Goal: Task Accomplishment & Management: Manage account settings

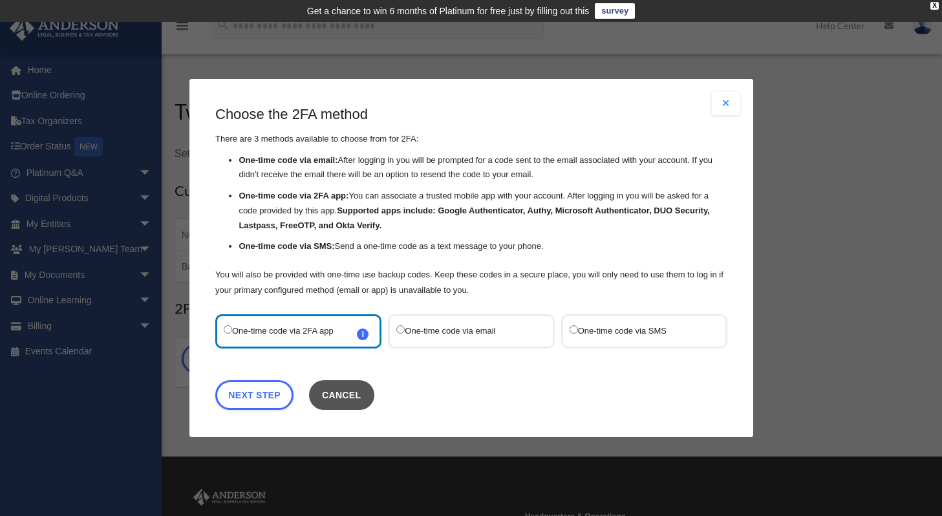
click at [341, 390] on button "Cancel" at bounding box center [340, 395] width 65 height 30
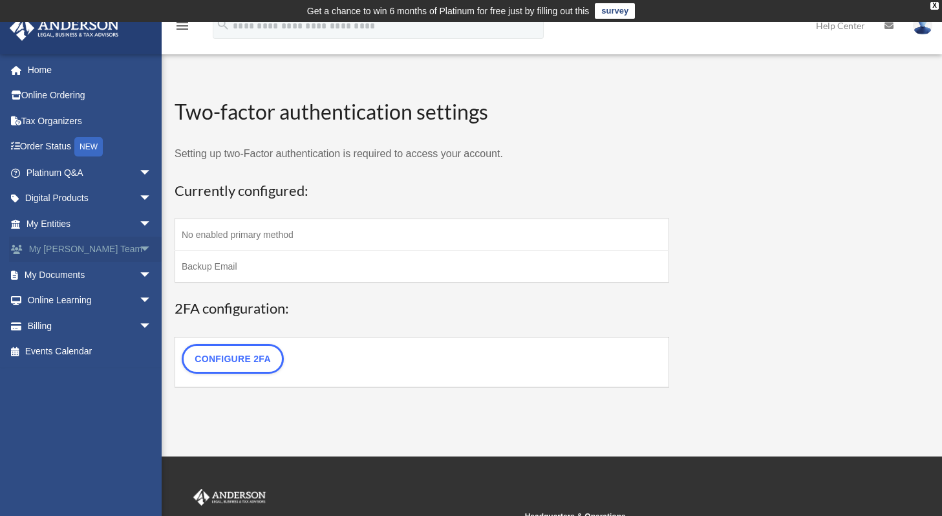
click at [66, 252] on link "My [PERSON_NAME] Team arrow_drop_down" at bounding box center [90, 250] width 162 height 26
click at [139, 297] on span "arrow_drop_down" at bounding box center [152, 301] width 26 height 26
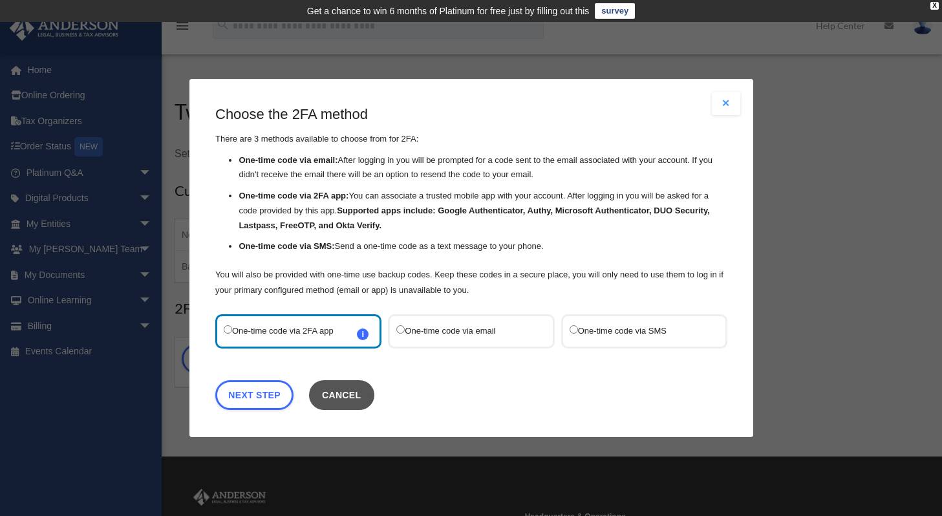
click at [352, 399] on button "Cancel" at bounding box center [340, 395] width 65 height 30
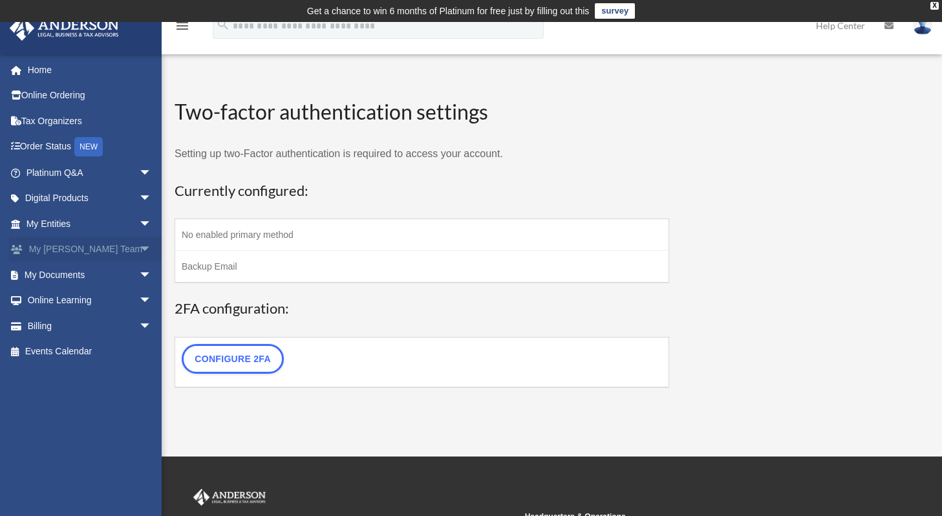
click at [58, 254] on link "My [PERSON_NAME] Team arrow_drop_down" at bounding box center [90, 250] width 162 height 26
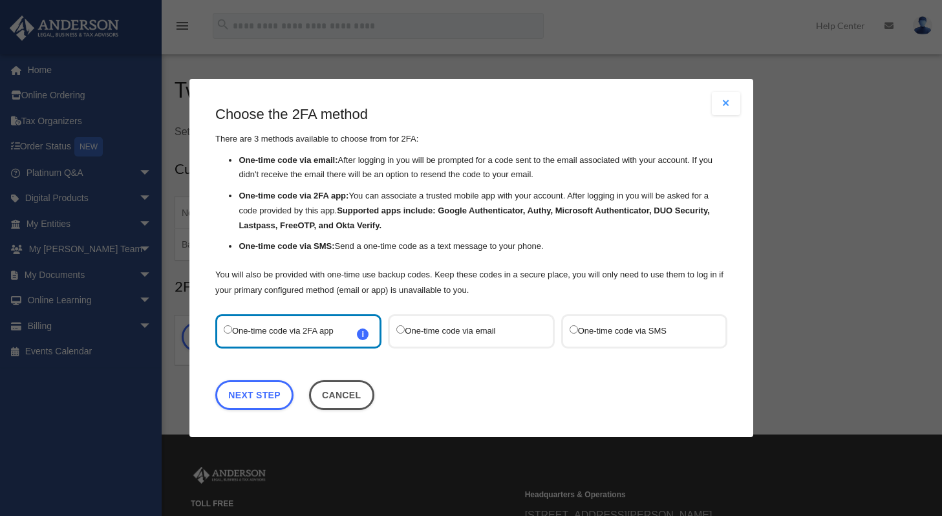
click at [135, 297] on div "WP 2FA User Profile sridhar@truvs.com Sign Out sridhar@truvs.com Home Online Or…" at bounding box center [471, 216] width 942 height 359
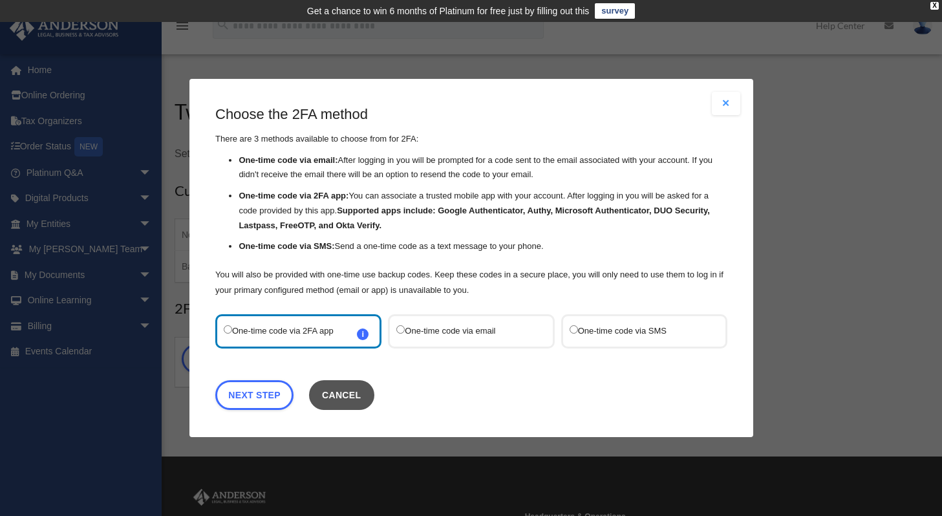
click at [361, 383] on button "Cancel" at bounding box center [340, 395] width 65 height 30
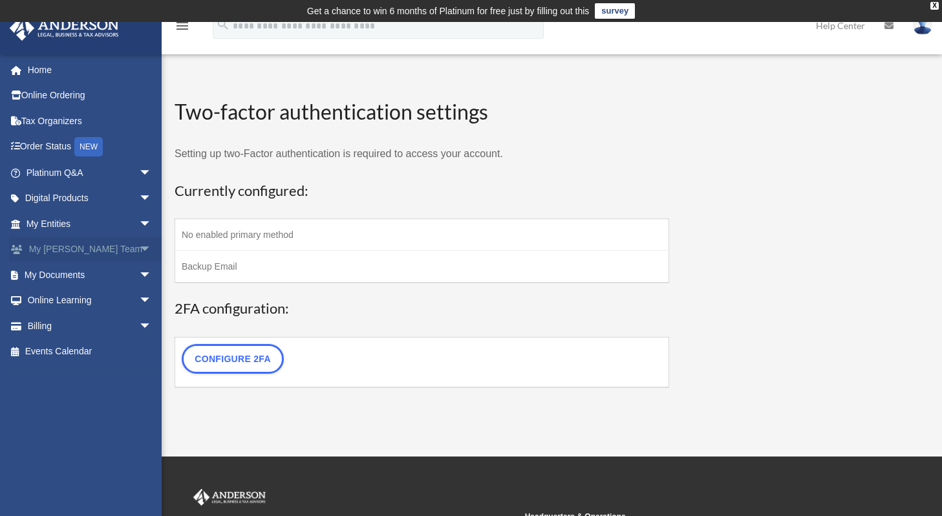
click at [139, 249] on span "arrow_drop_down" at bounding box center [152, 250] width 26 height 26
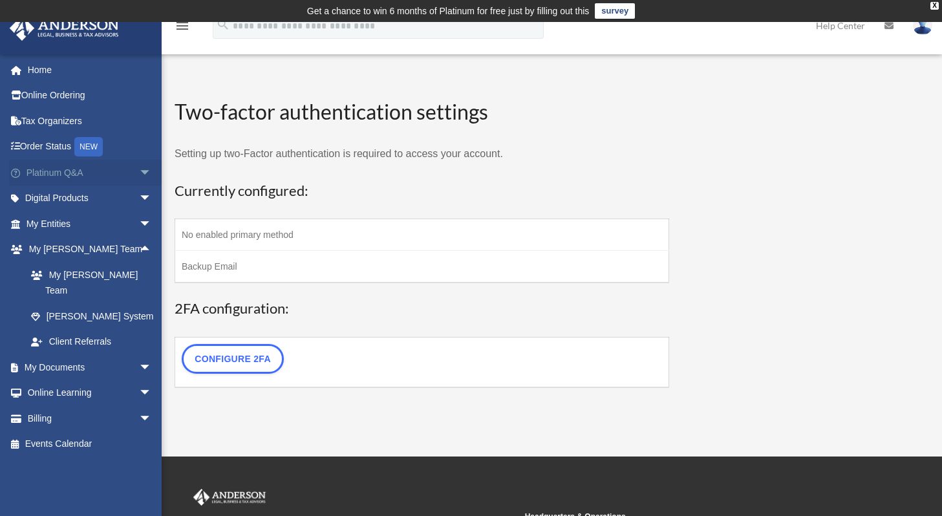
click at [139, 169] on span "arrow_drop_down" at bounding box center [152, 173] width 26 height 26
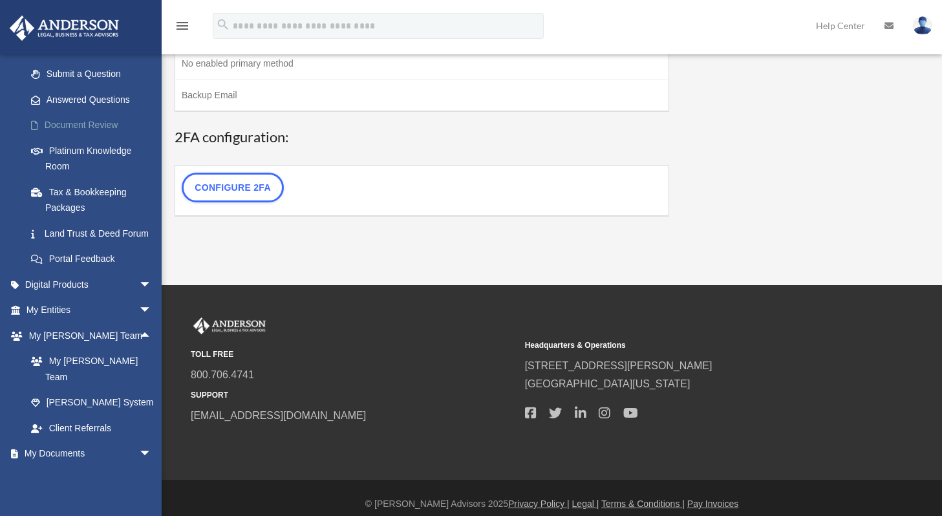
scroll to position [248, 0]
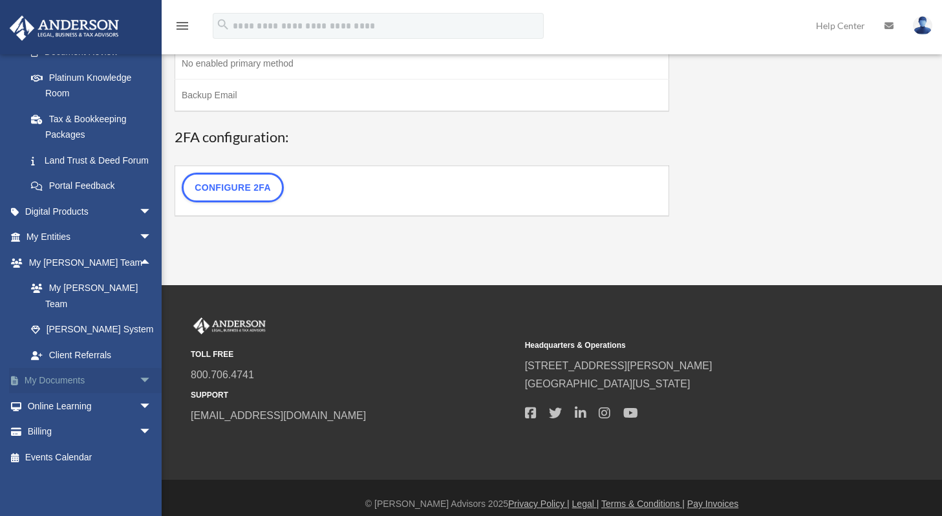
click at [139, 386] on span "arrow_drop_down" at bounding box center [152, 381] width 26 height 26
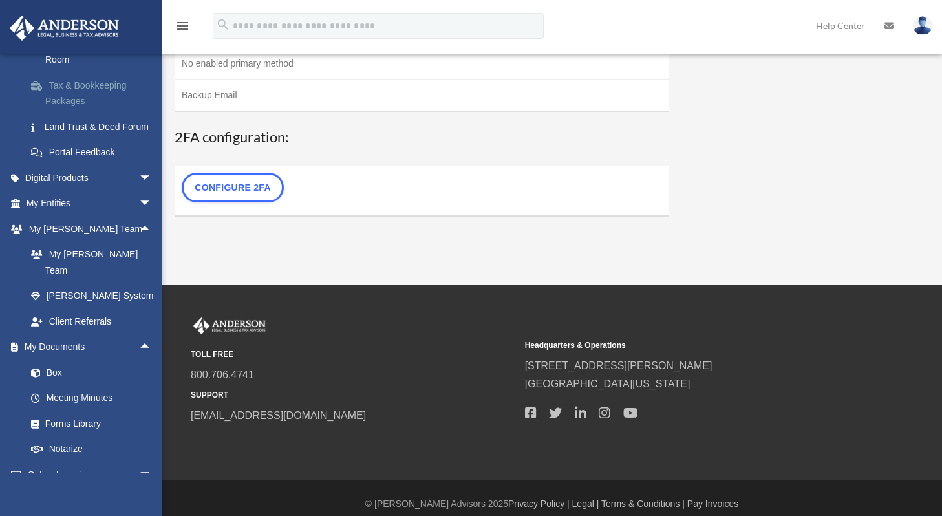
scroll to position [350, 0]
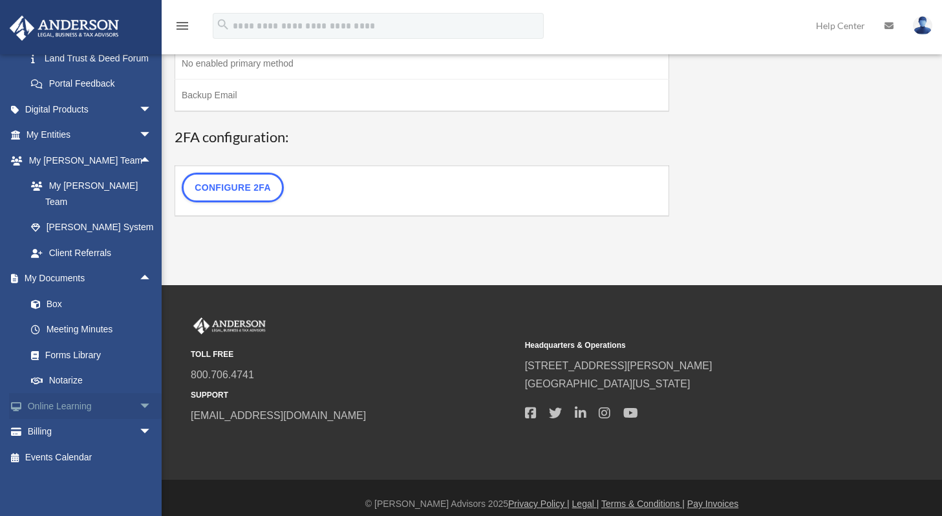
click at [139, 409] on span "arrow_drop_down" at bounding box center [152, 406] width 26 height 26
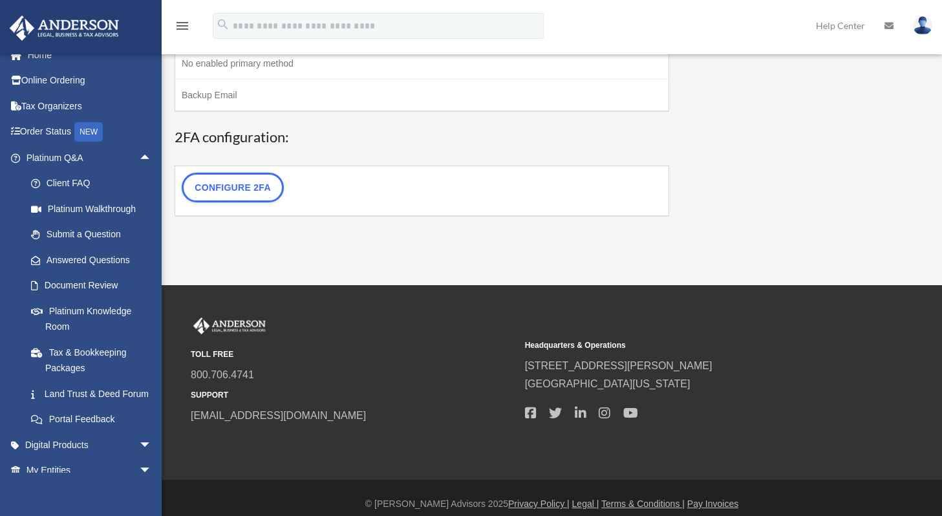
scroll to position [0, 0]
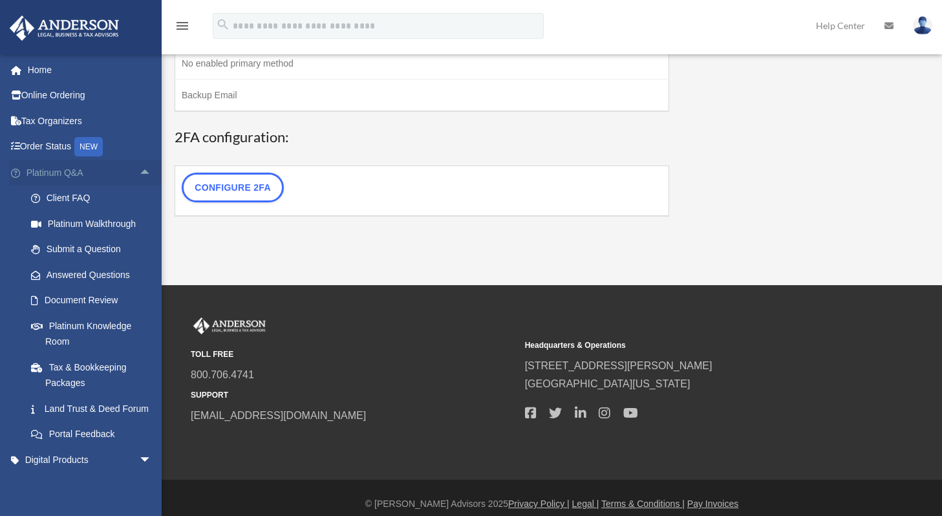
click at [139, 175] on span "arrow_drop_up" at bounding box center [152, 173] width 26 height 26
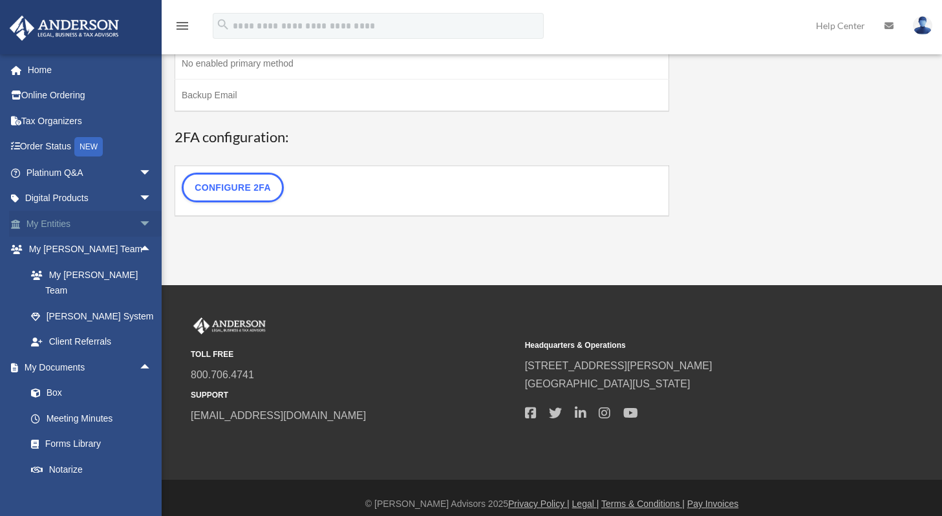
click at [140, 224] on span "arrow_drop_down" at bounding box center [152, 224] width 26 height 26
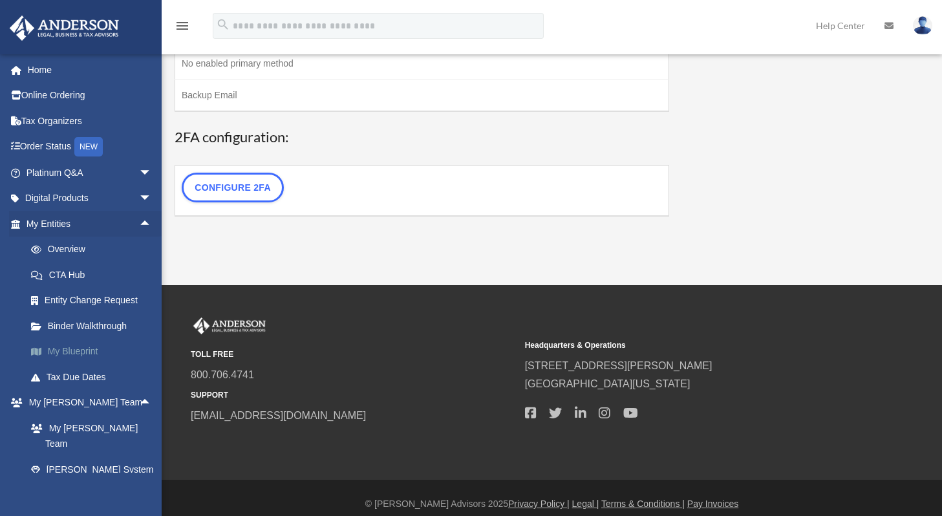
click at [69, 359] on link "My Blueprint" at bounding box center [94, 352] width 153 height 26
click at [82, 348] on link "My Blueprint" at bounding box center [94, 352] width 153 height 26
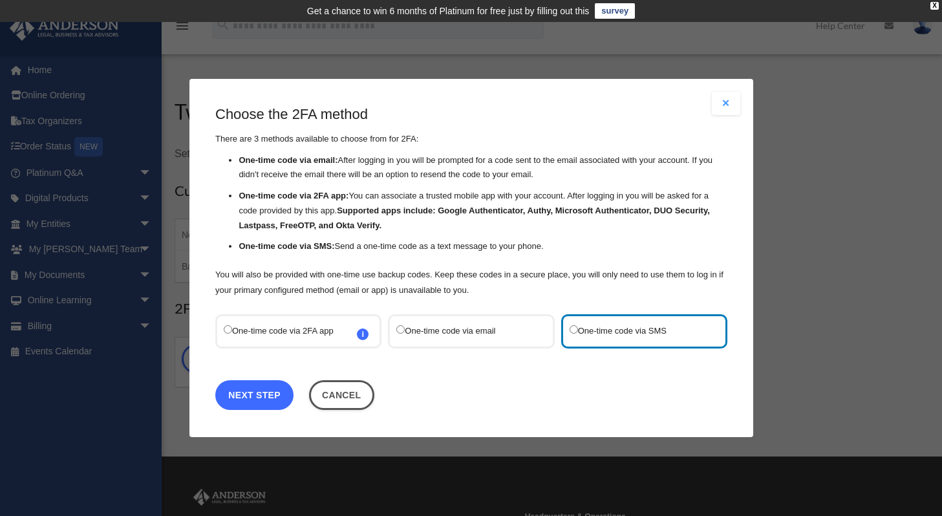
click at [250, 388] on link "Next Step" at bounding box center [254, 395] width 78 height 30
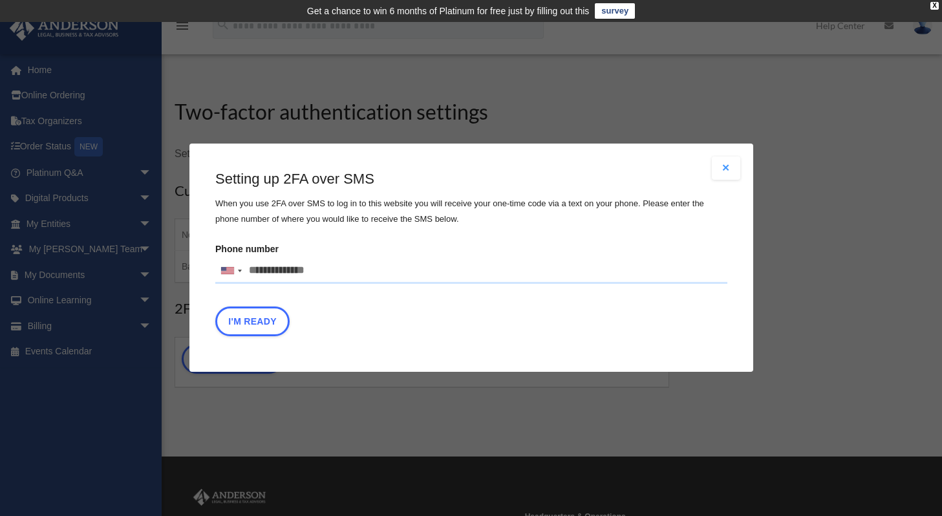
click at [326, 273] on input "Phone number United States +1 United Kingdom +44 Afghanistan (‫افغانستان‬‎) +93…" at bounding box center [471, 271] width 512 height 26
type input "**********"
click at [237, 317] on button "I'm Ready" at bounding box center [252, 322] width 74 height 30
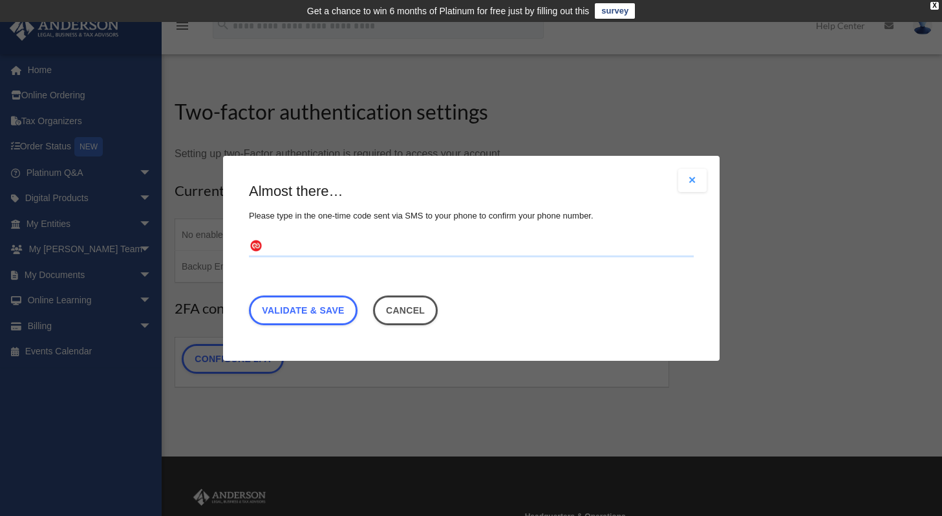
click at [308, 244] on input "text" at bounding box center [471, 246] width 445 height 21
type input "******"
click at [313, 317] on link "Validate & Save" at bounding box center [303, 310] width 109 height 30
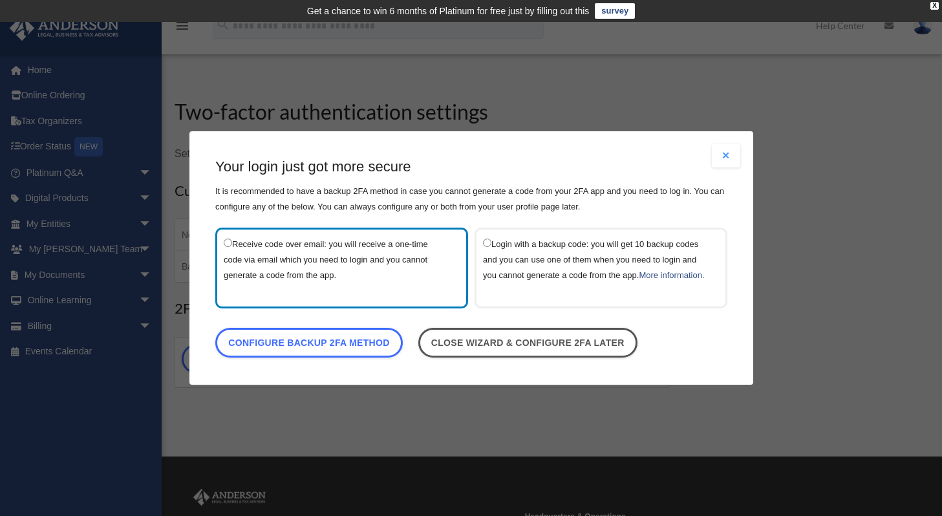
click at [487, 236] on label "Login with a backup code: you will get 10 backup codes and you can use one of t…" at bounding box center [594, 268] width 223 height 64
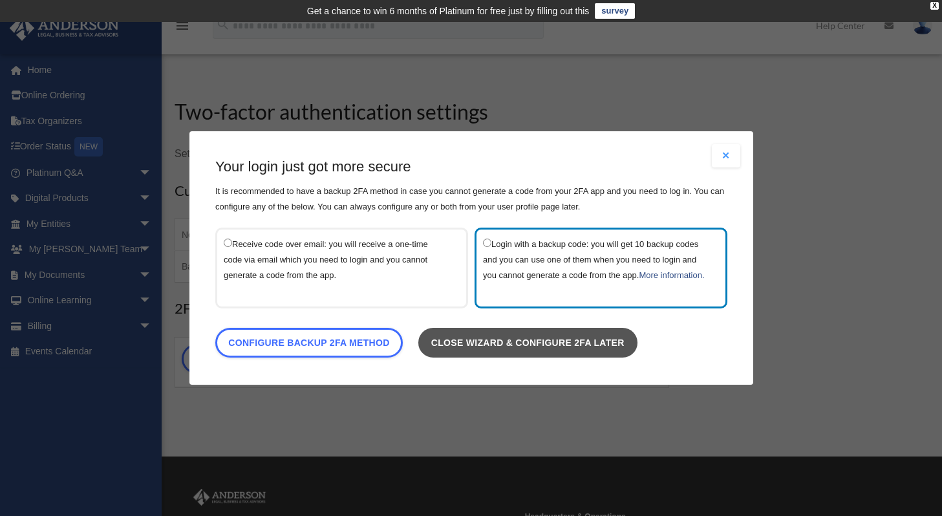
click at [505, 346] on link "Close wizard & configure 2FA later" at bounding box center [526, 343] width 219 height 30
click at [522, 350] on link "Close wizard & configure 2FA later" at bounding box center [526, 343] width 219 height 30
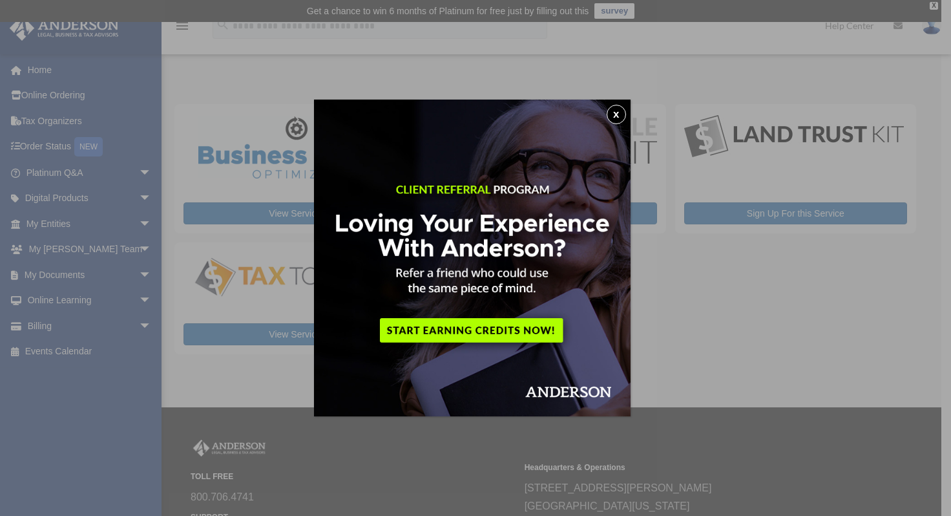
click at [614, 115] on button "x" at bounding box center [616, 114] width 19 height 19
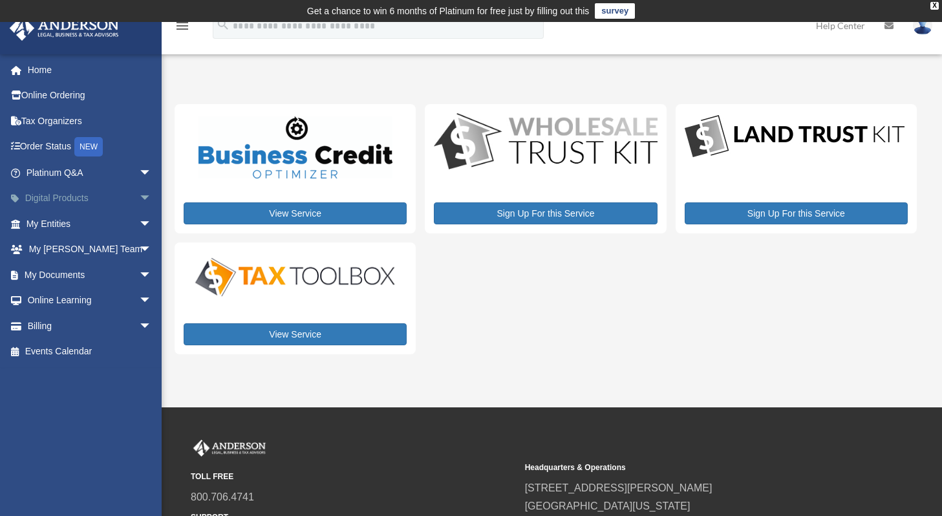
click at [123, 198] on link "Digital Products arrow_drop_down" at bounding box center [90, 198] width 162 height 26
click at [139, 197] on span "arrow_drop_down" at bounding box center [152, 198] width 26 height 26
click at [139, 164] on span "arrow_drop_down" at bounding box center [152, 173] width 26 height 26
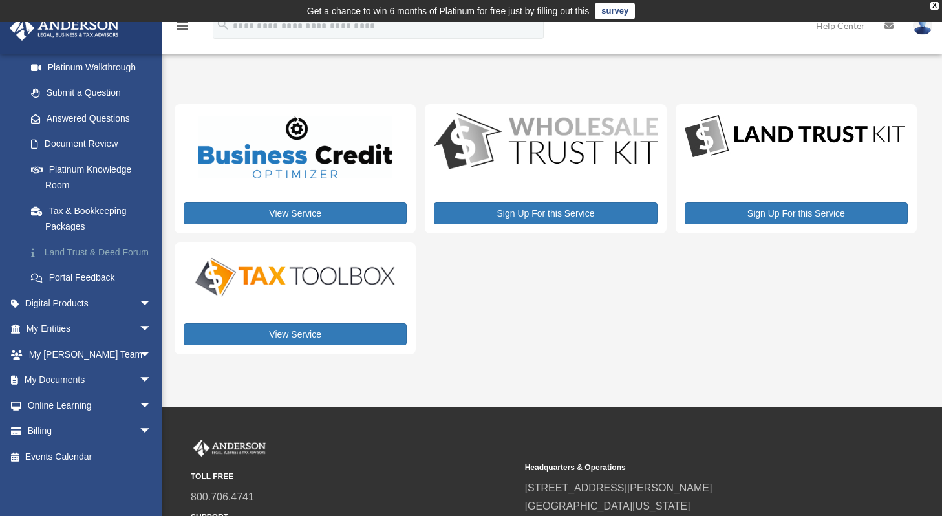
scroll to position [165, 0]
click at [139, 312] on span "arrow_drop_down" at bounding box center [152, 303] width 26 height 26
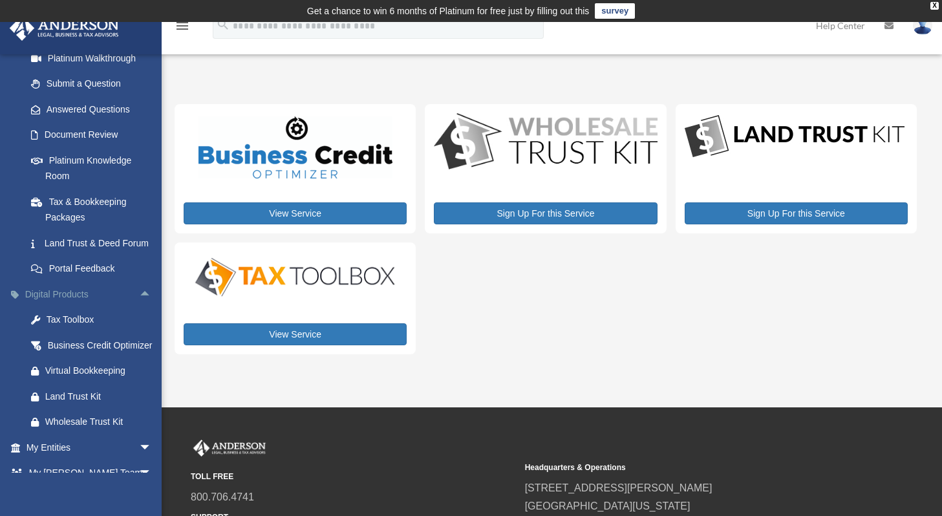
click at [139, 306] on span "arrow_drop_up" at bounding box center [152, 294] width 26 height 26
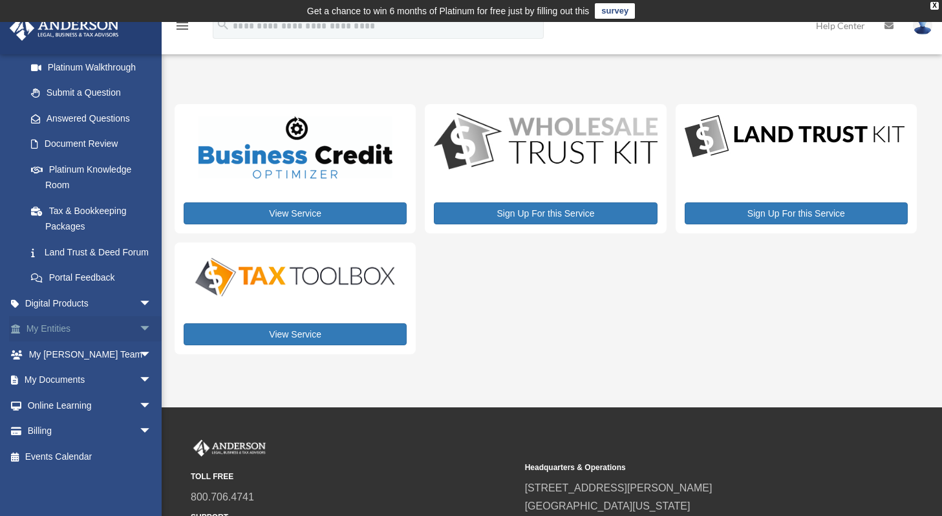
click at [145, 339] on span "arrow_drop_down" at bounding box center [152, 329] width 26 height 26
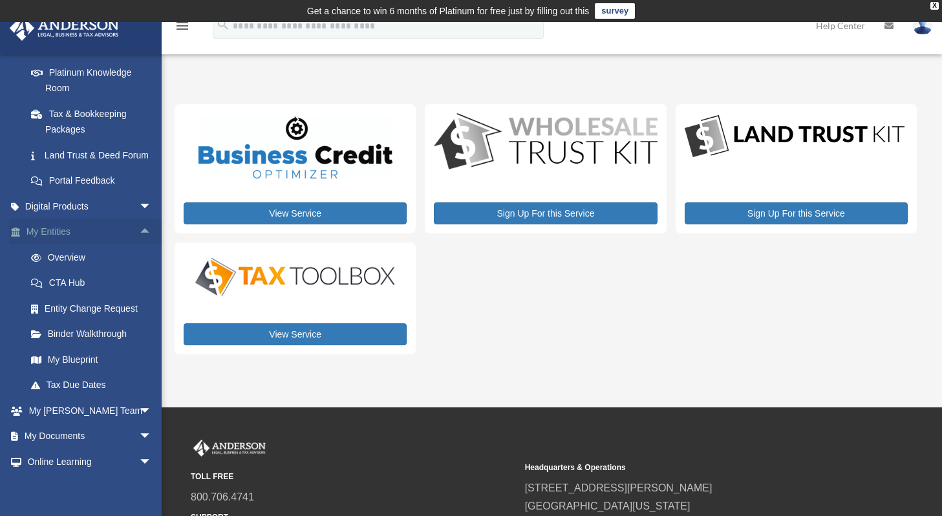
scroll to position [282, 0]
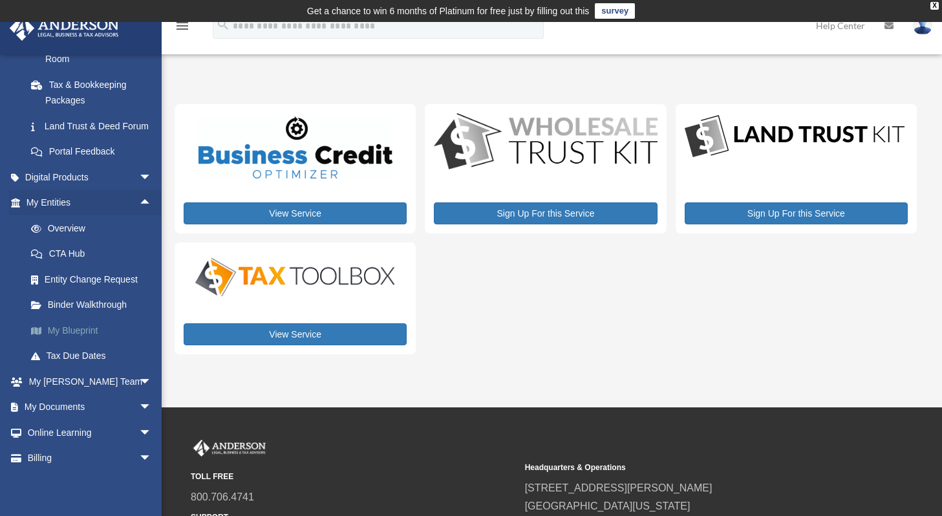
click at [81, 343] on link "My Blueprint" at bounding box center [94, 330] width 153 height 26
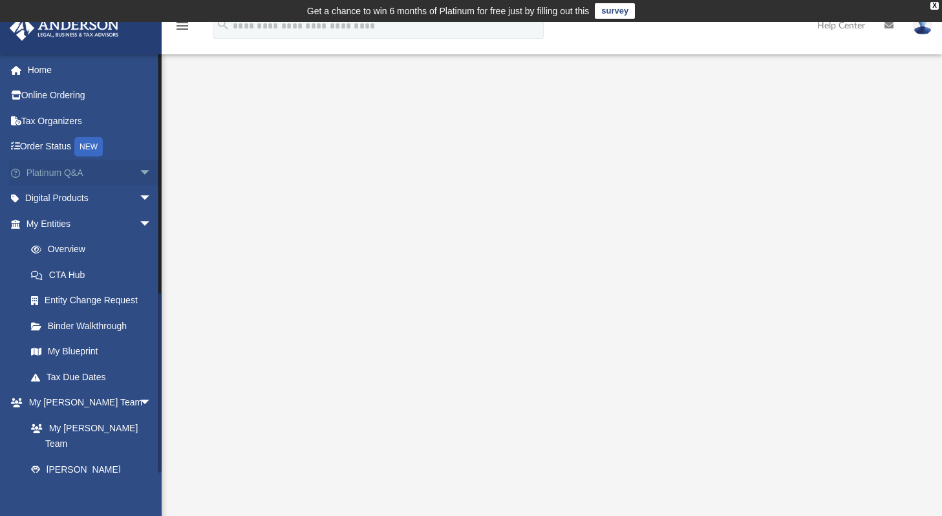
click at [139, 174] on span "arrow_drop_down" at bounding box center [152, 173] width 26 height 26
